Goal: Information Seeking & Learning: Learn about a topic

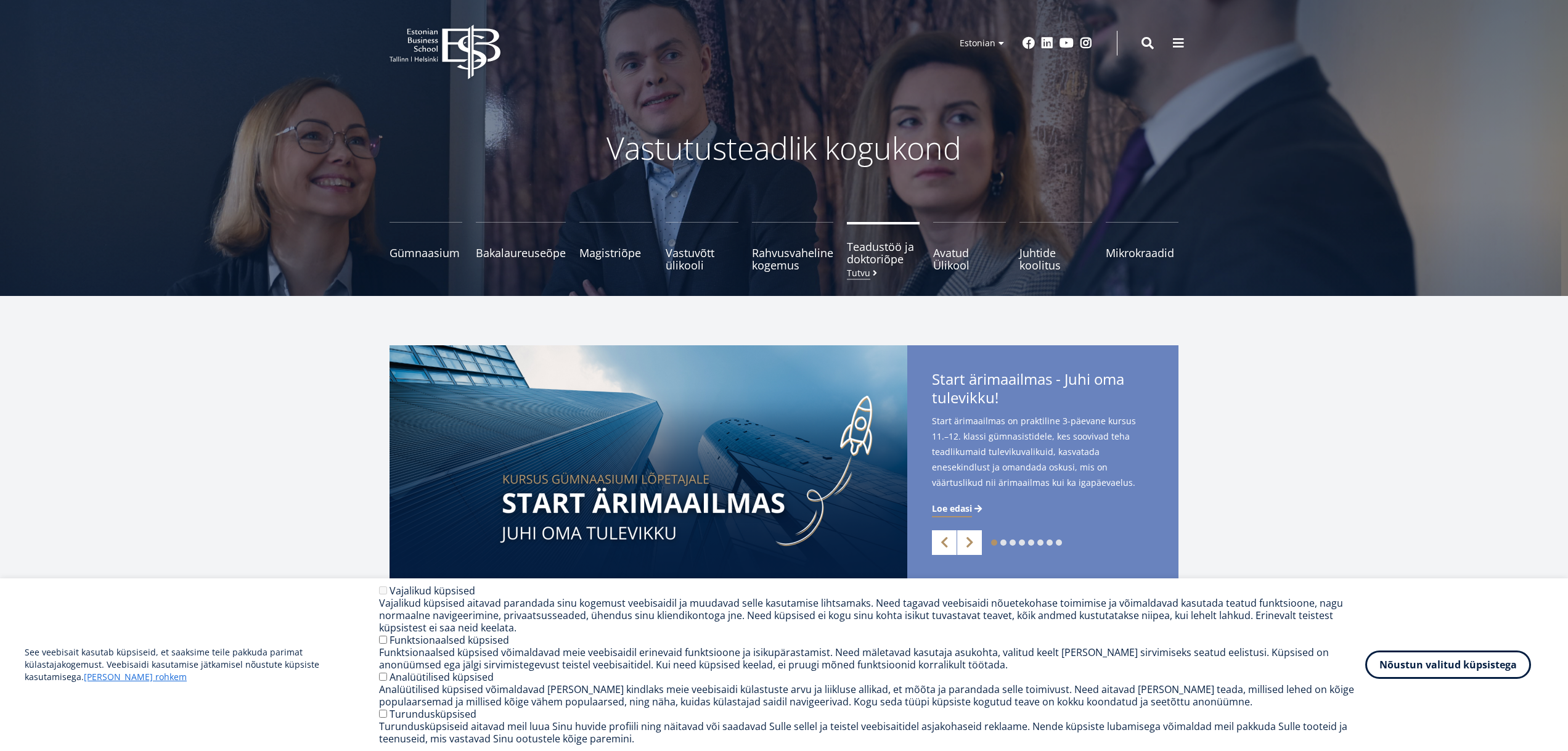
click at [852, 253] on span "Teadustöö ja doktoriõpe Tutvu" at bounding box center [883, 253] width 73 height 25
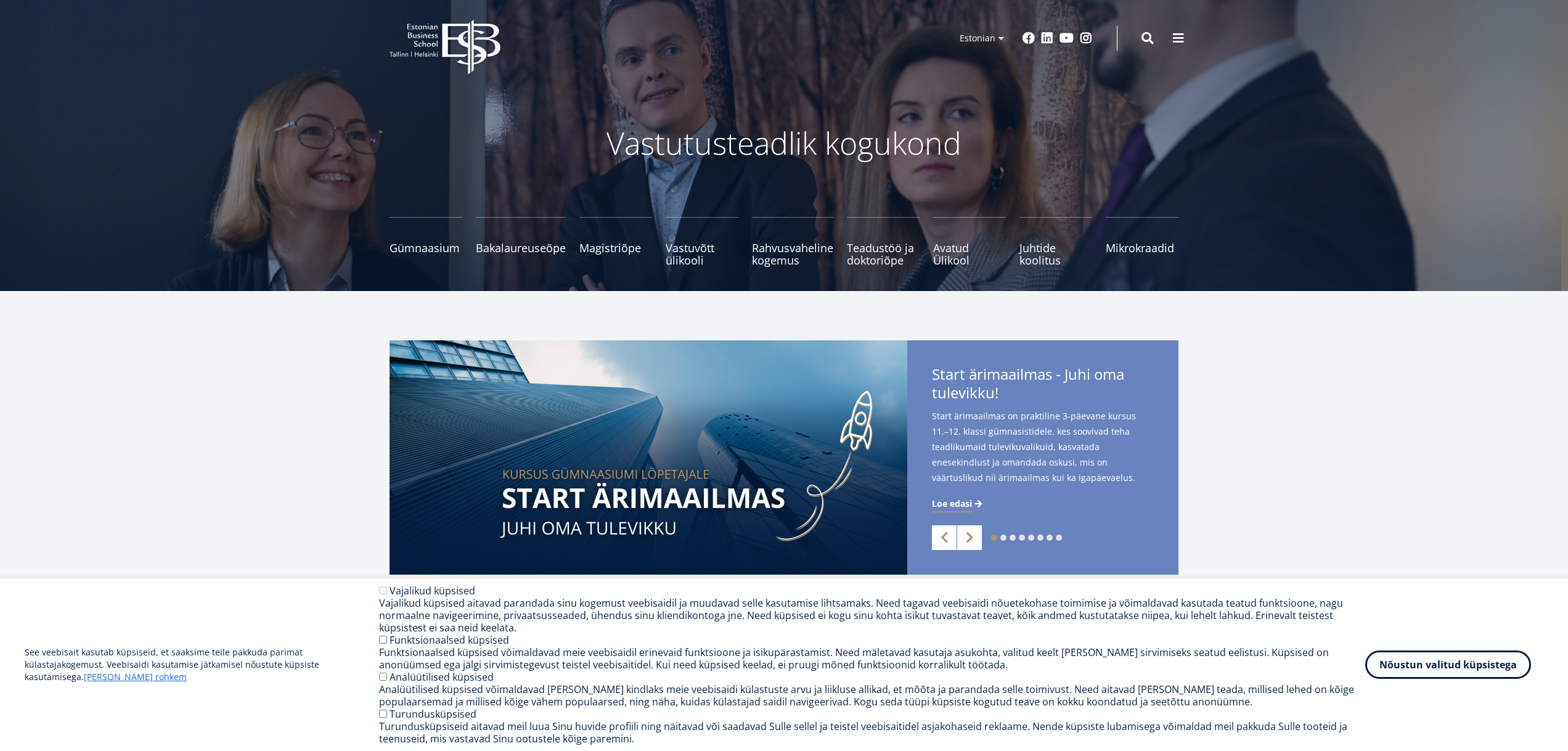
scroll to position [9, 0]
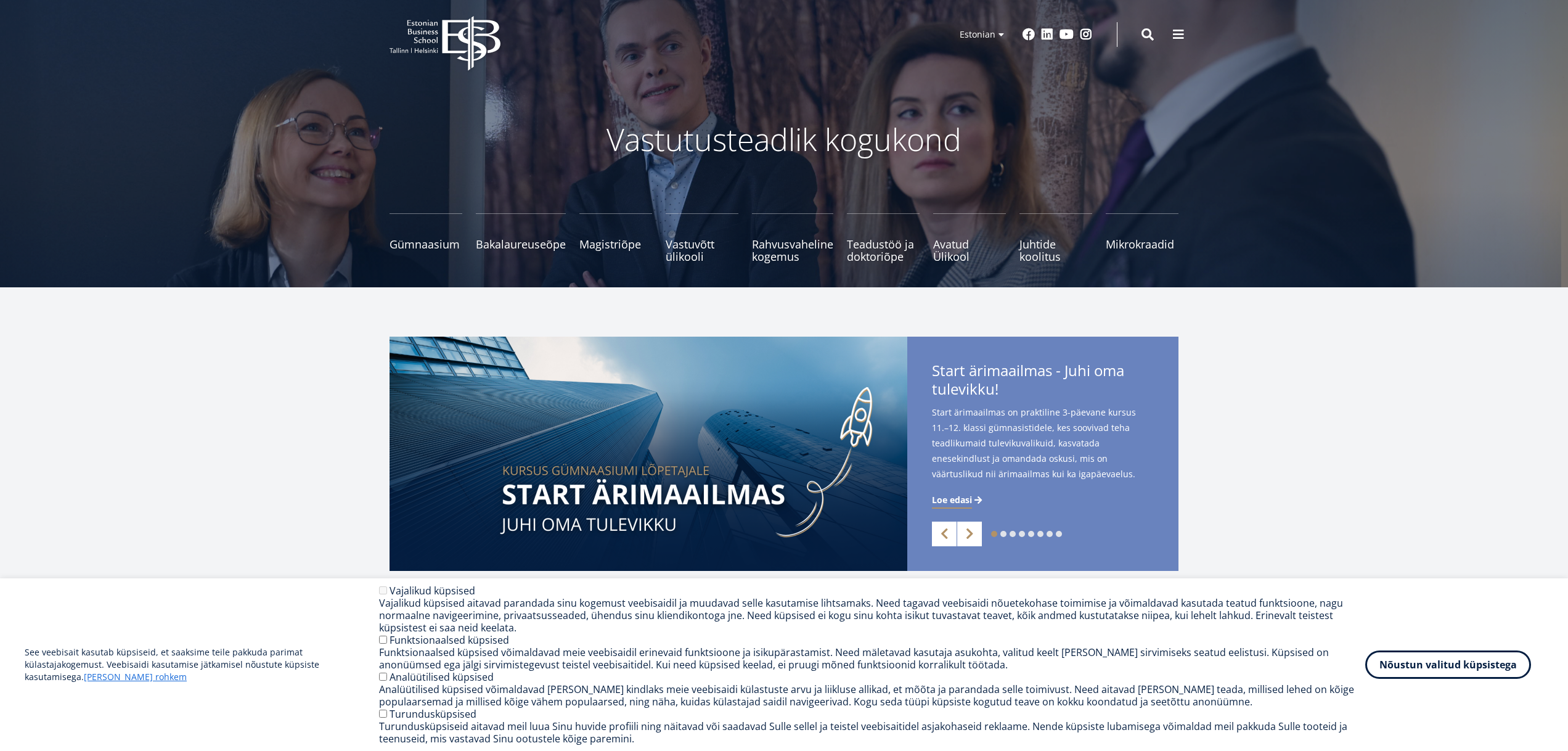
click at [218, 374] on div "1 2 3 4 5 6 7 8 Previous Next Start ärimaailmas - Juhi oma tulevikku! Start äri…" at bounding box center [784, 454] width 1568 height 234
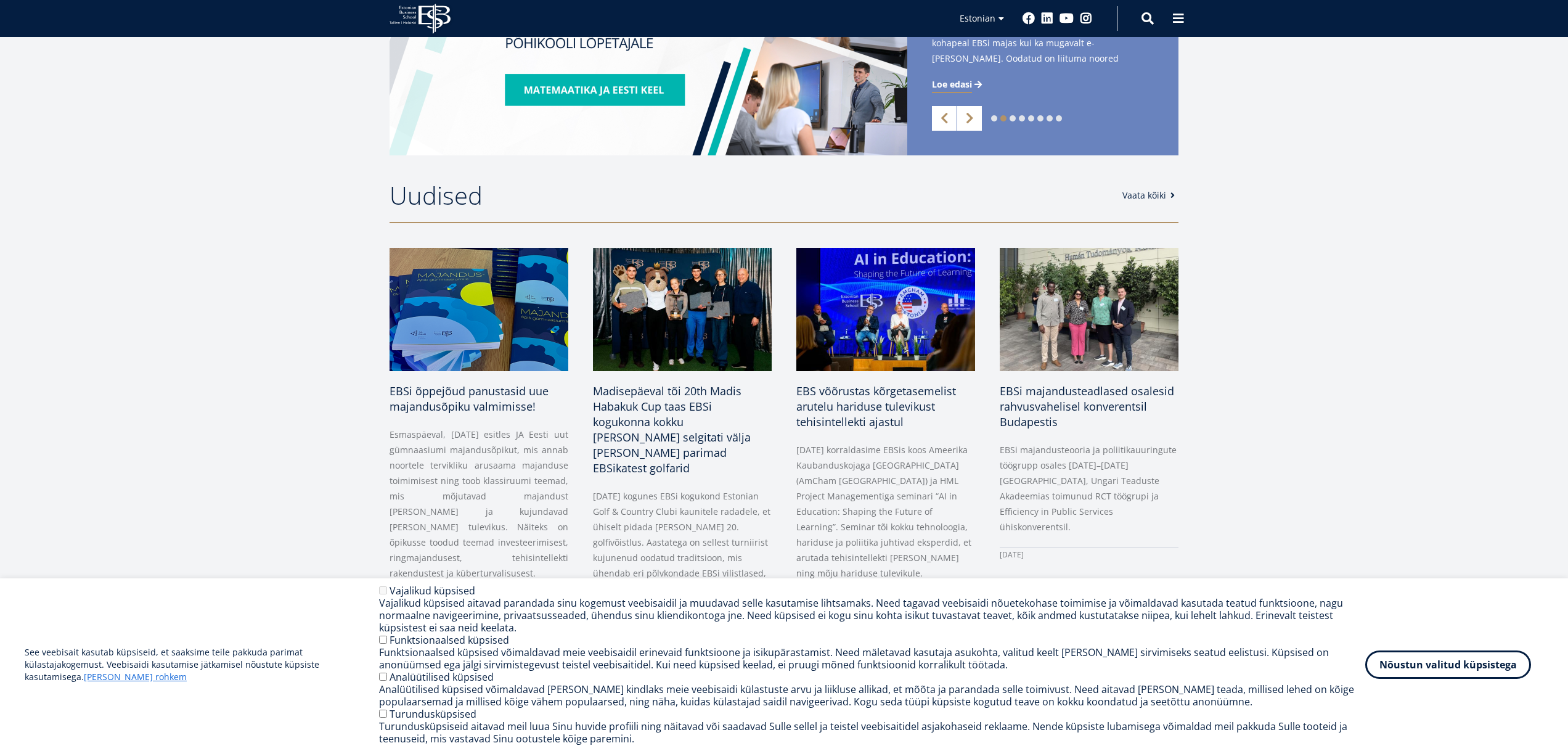
scroll to position [128, 0]
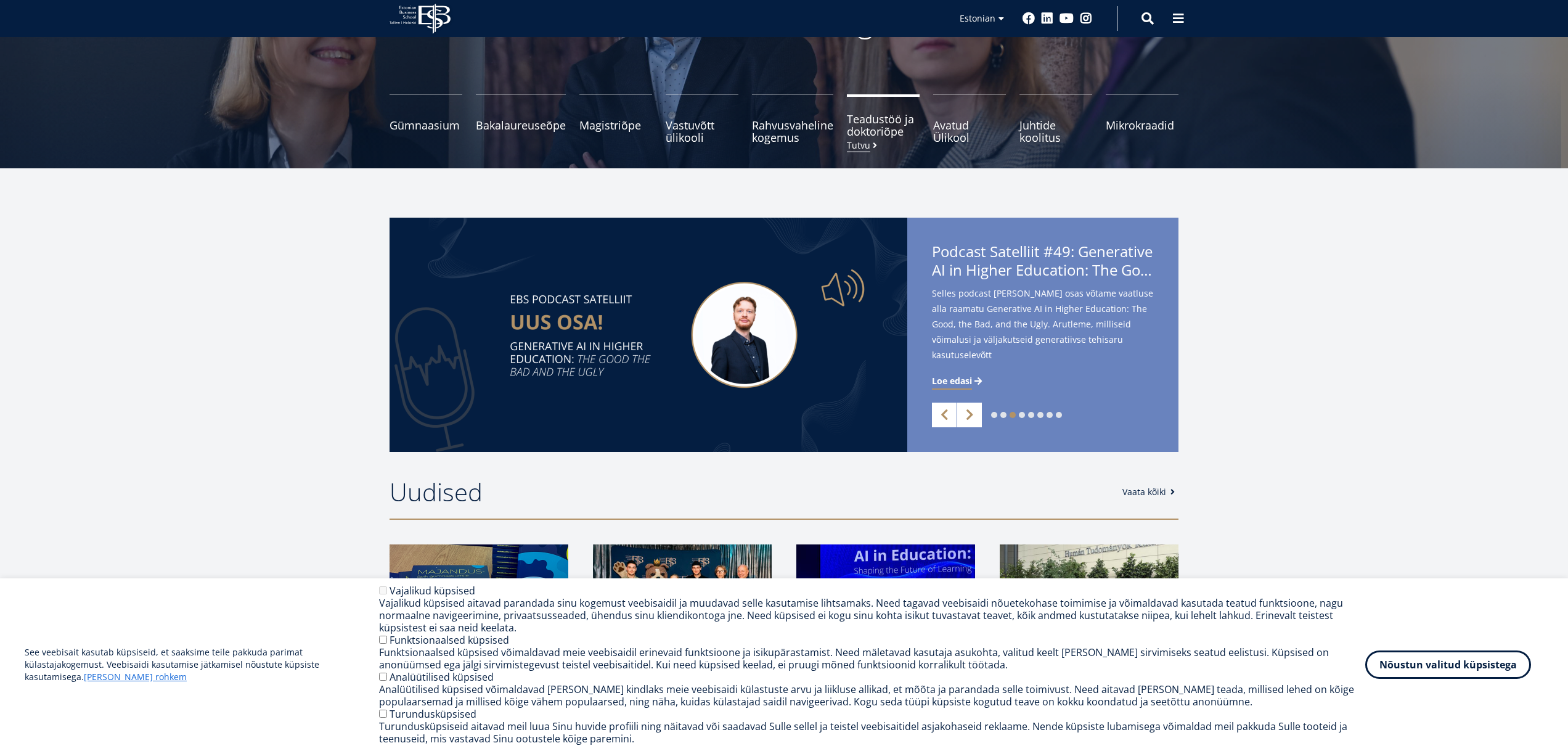
click at [877, 128] on span "Teadustöö ja doktoriõpe Tutvu" at bounding box center [883, 125] width 73 height 25
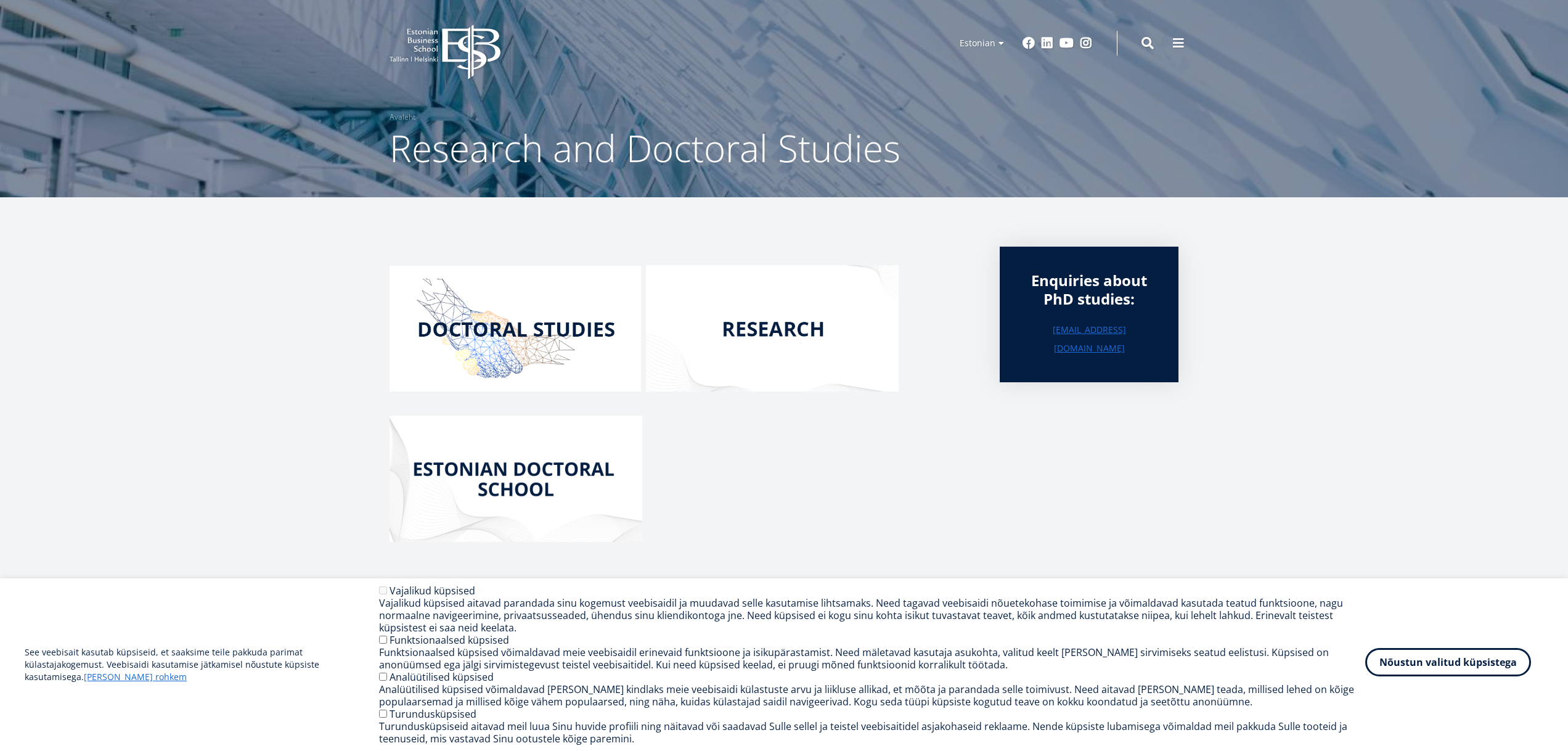
click at [1459, 662] on button "Nõustun valitud küpsistega" at bounding box center [1448, 662] width 166 height 28
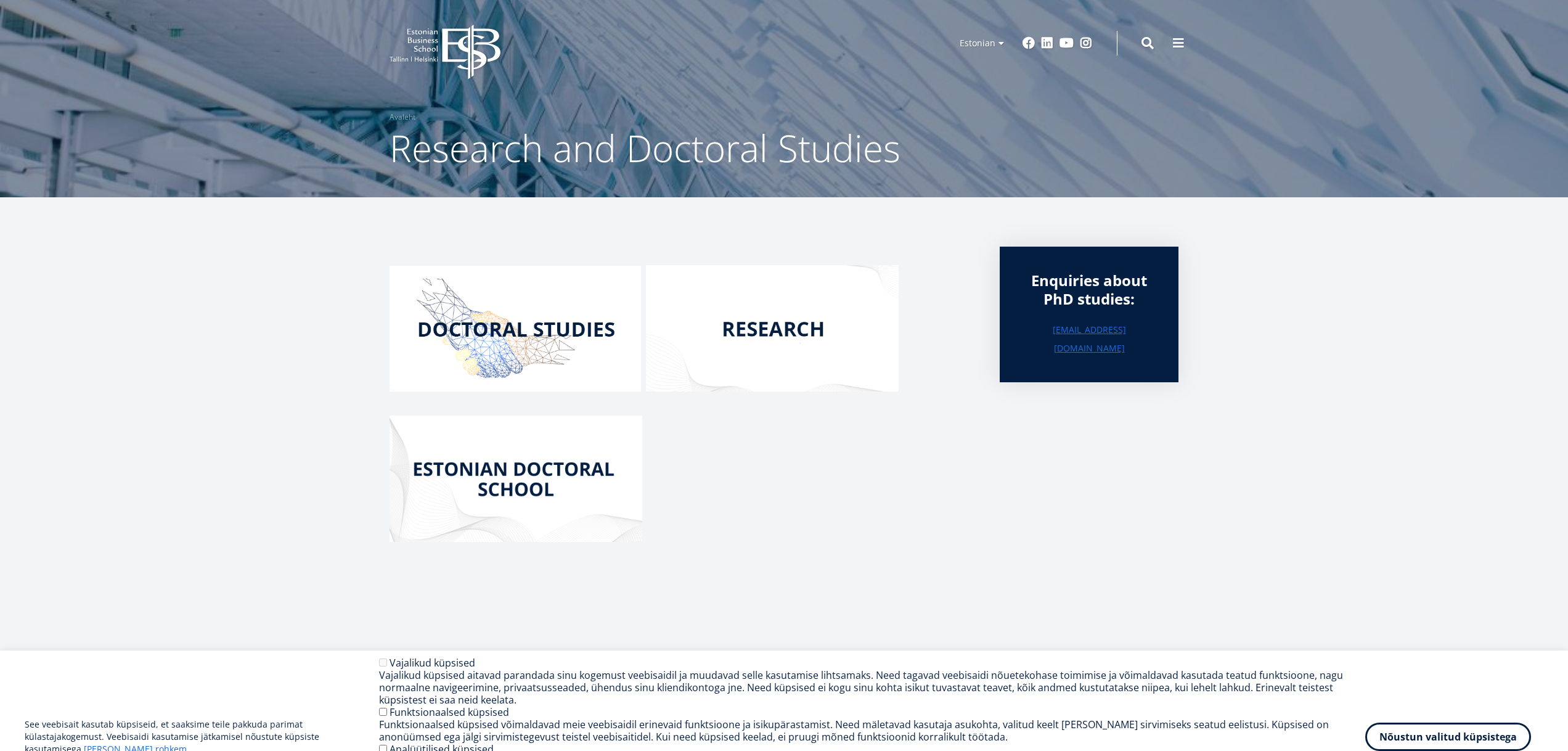
scroll to position [2, 0]
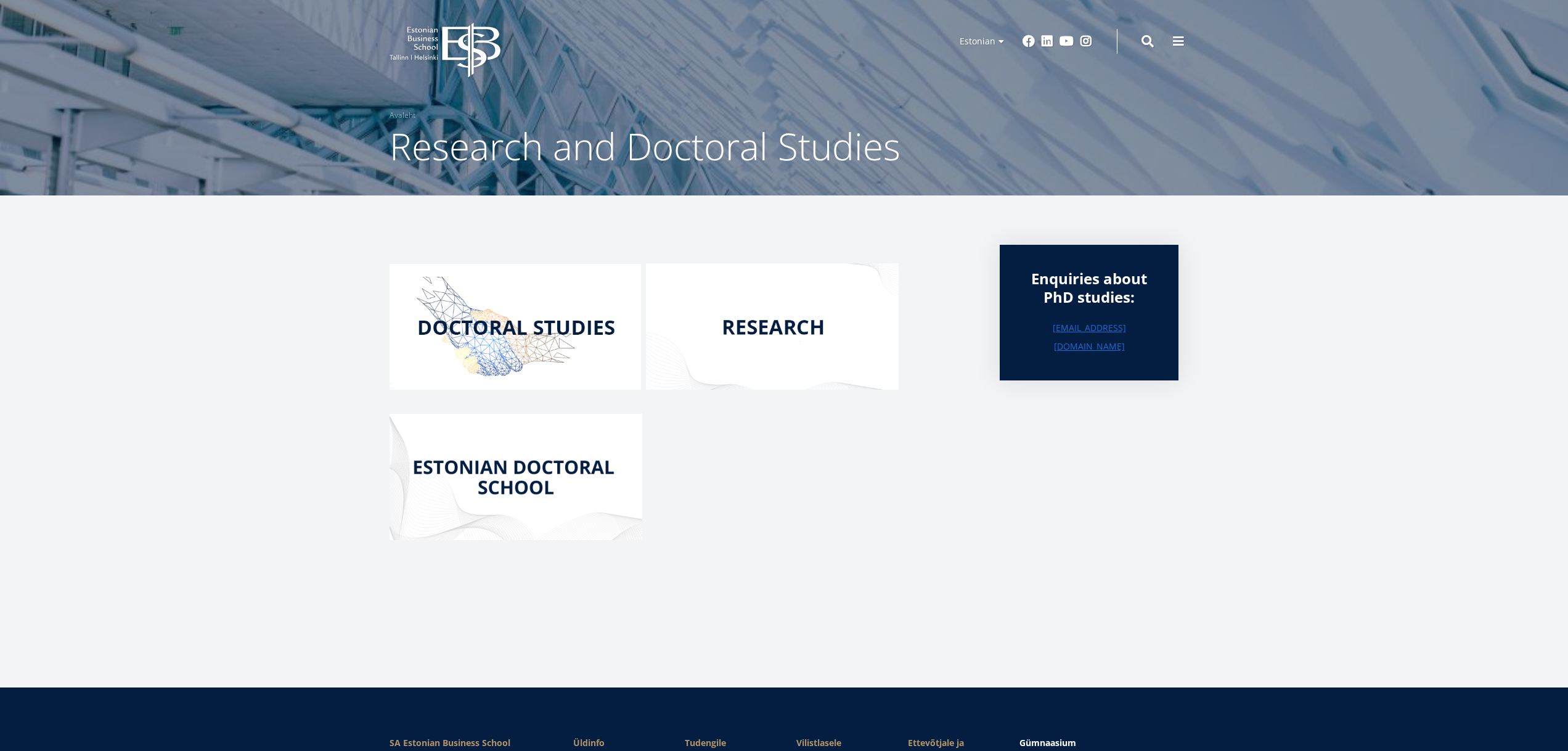
click at [527, 337] on img at bounding box center [515, 327] width 251 height 126
click at [499, 434] on img at bounding box center [516, 477] width 253 height 126
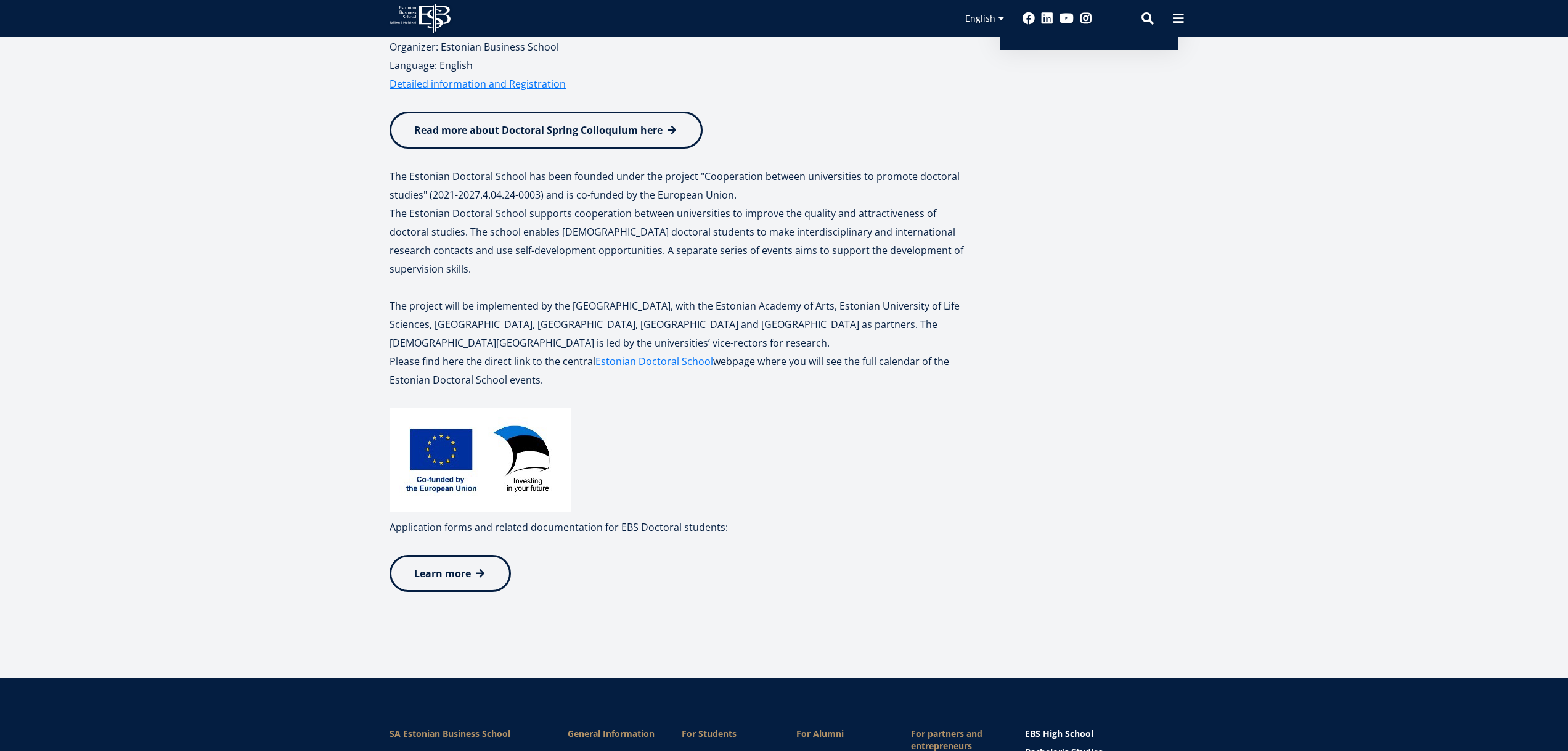
scroll to position [33, 0]
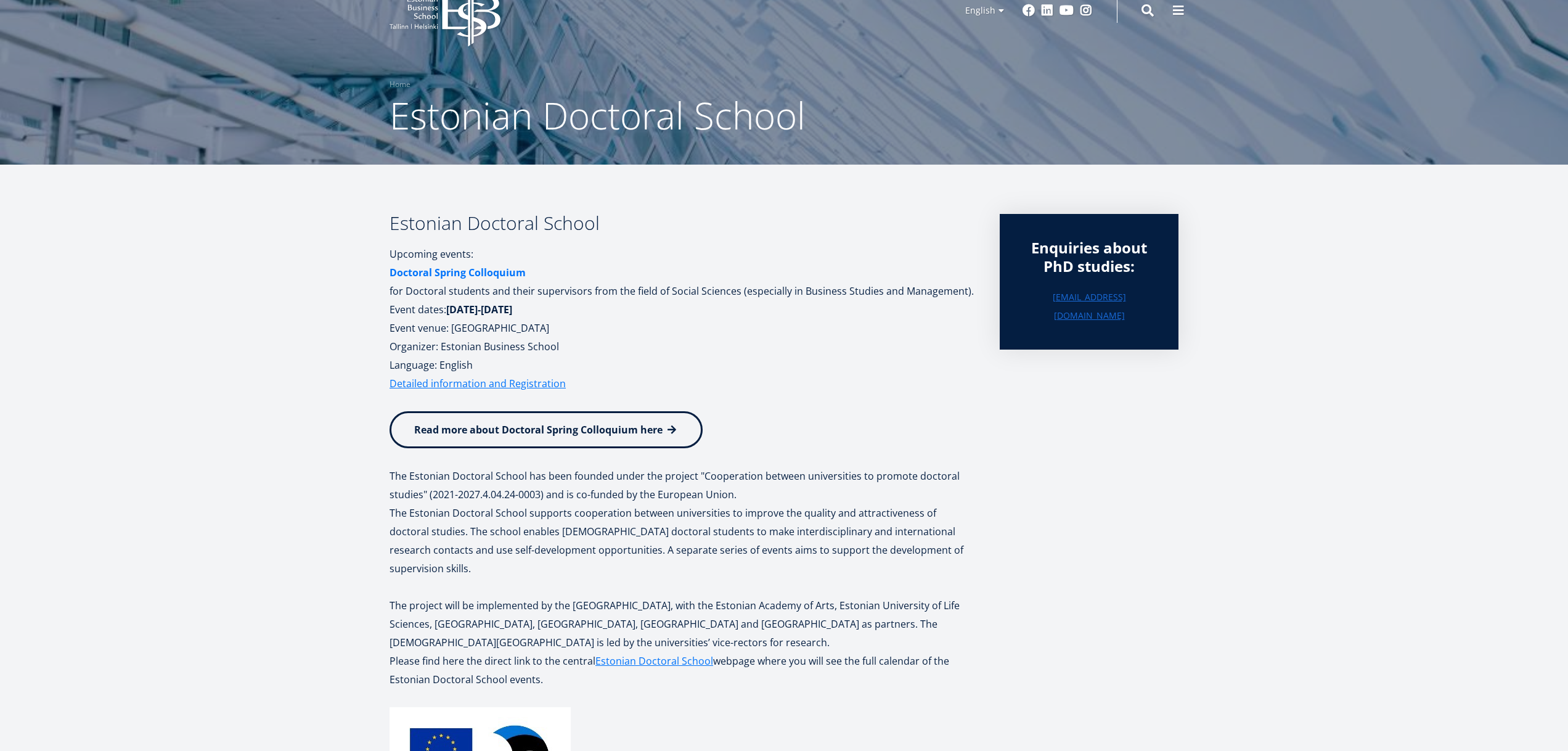
click at [450, 275] on strong "Doctoral Spring Colloquium" at bounding box center [457, 272] width 136 height 14
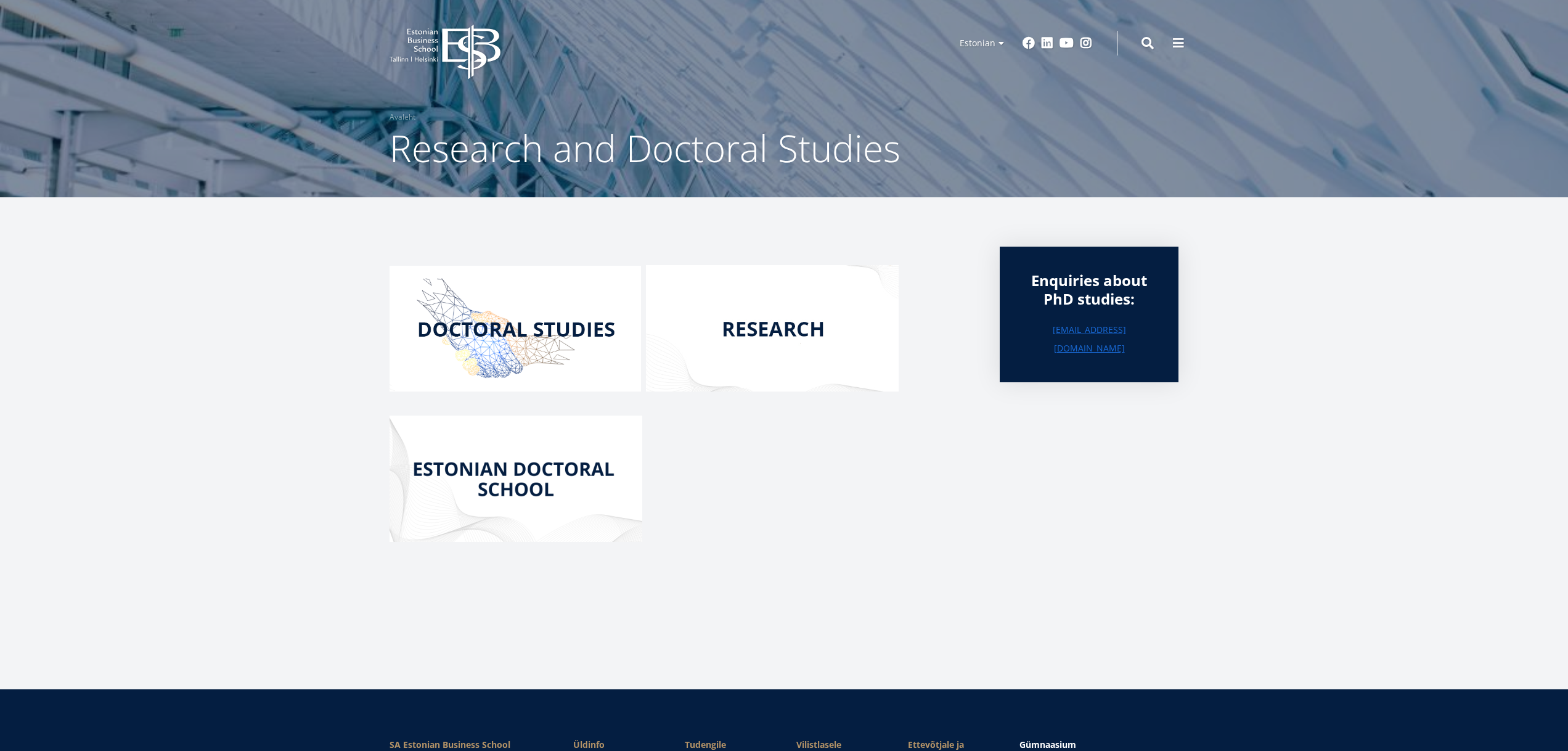
click at [506, 492] on img at bounding box center [516, 479] width 253 height 126
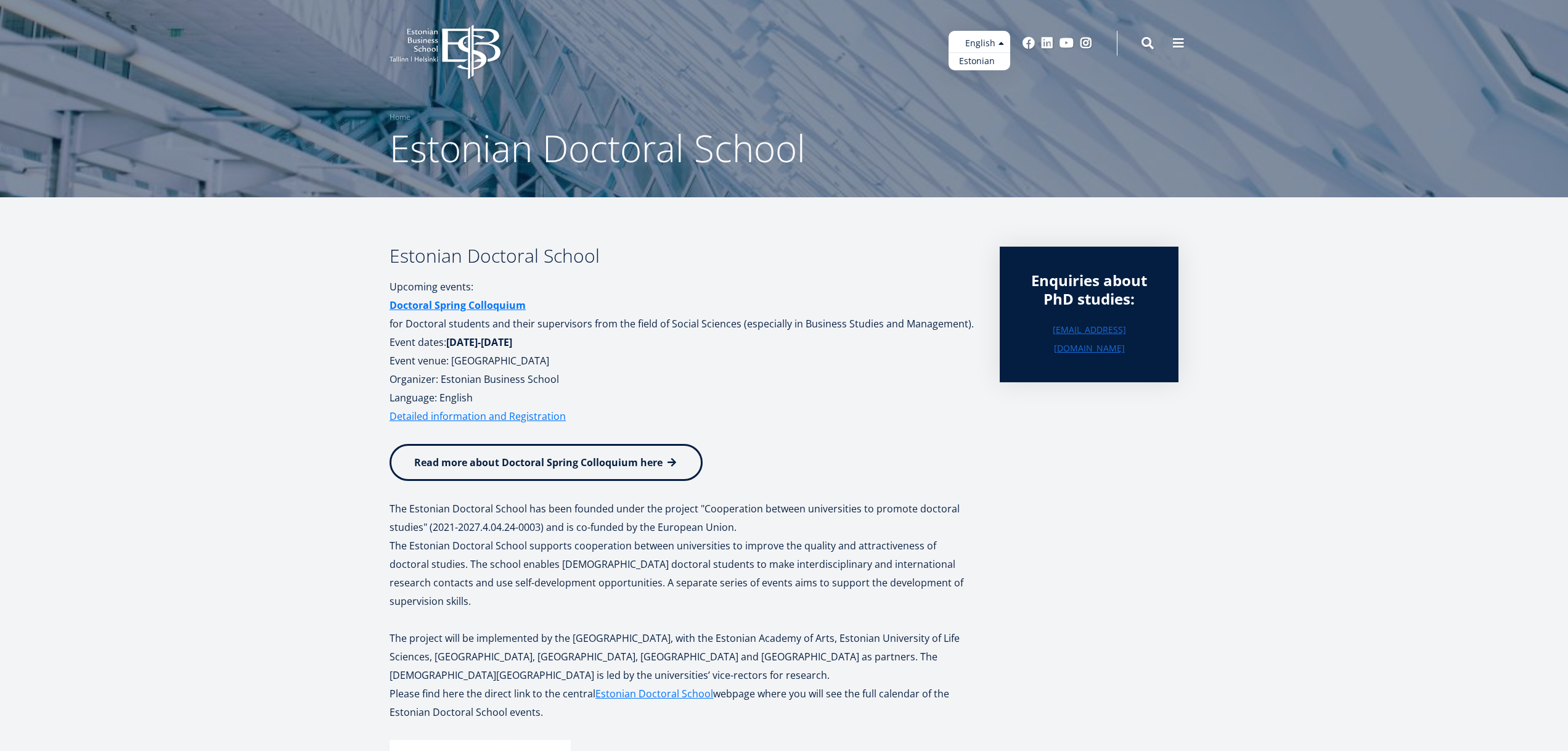
click at [978, 67] on link "Estonian" at bounding box center [979, 61] width 62 height 18
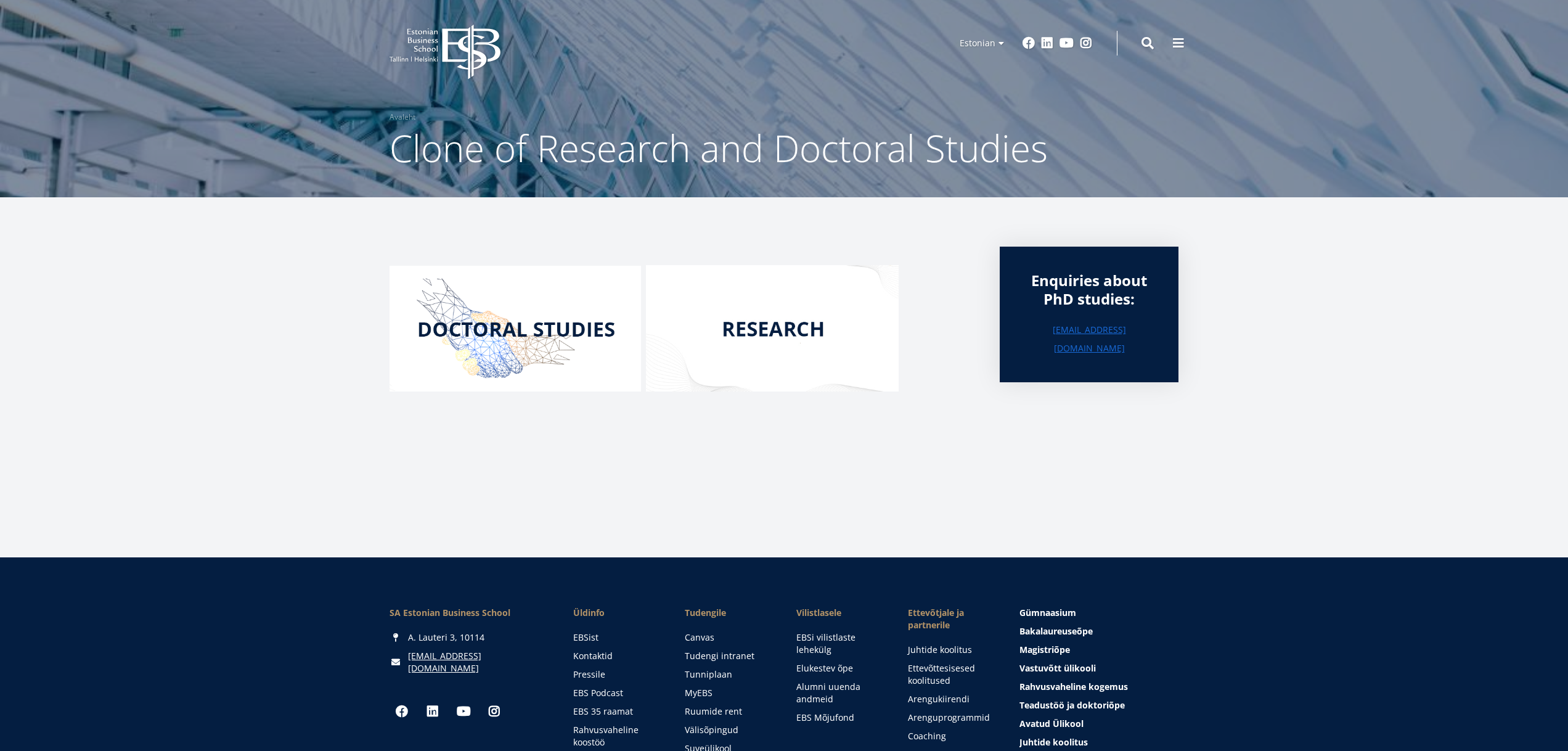
click at [258, 315] on article "Enquiries about PhD studies: [EMAIL_ADDRESS][DOMAIN_NAME]" at bounding box center [784, 377] width 1568 height 360
click at [453, 328] on img at bounding box center [515, 329] width 251 height 126
